Goal: Task Accomplishment & Management: Use online tool/utility

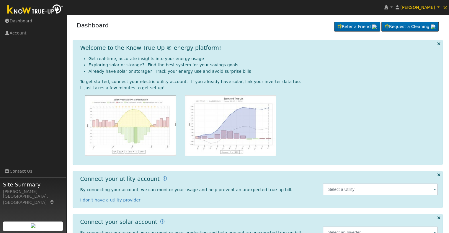
scroll to position [27, 0]
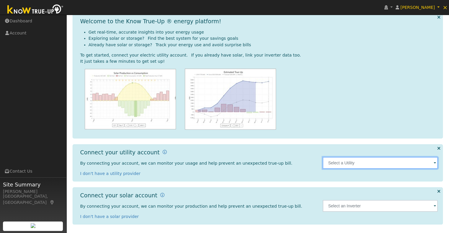
click at [432, 163] on input "text" at bounding box center [380, 163] width 115 height 12
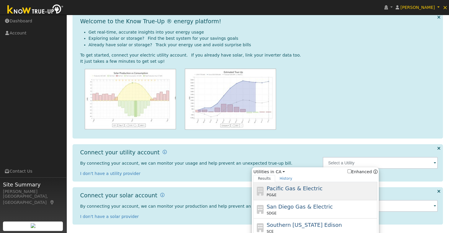
click at [292, 193] on div "PG&E" at bounding box center [320, 195] width 109 height 5
type input "PG&E"
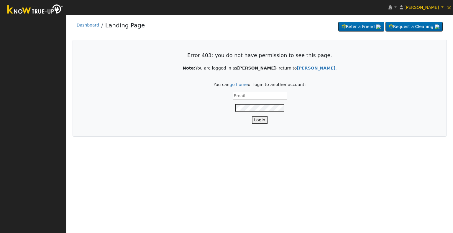
type input "[PERSON_NAME][EMAIL_ADDRESS][DOMAIN_NAME]"
click at [260, 120] on button "Login" at bounding box center [260, 120] width 16 height 8
